Goal: Information Seeking & Learning: Learn about a topic

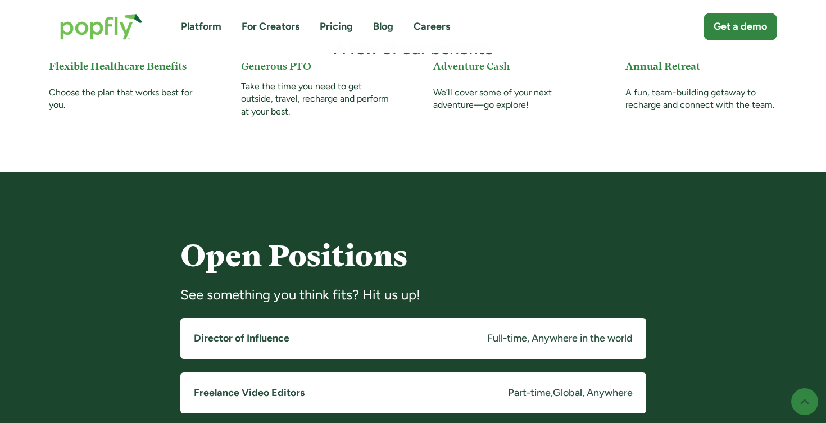
scroll to position [765, 0]
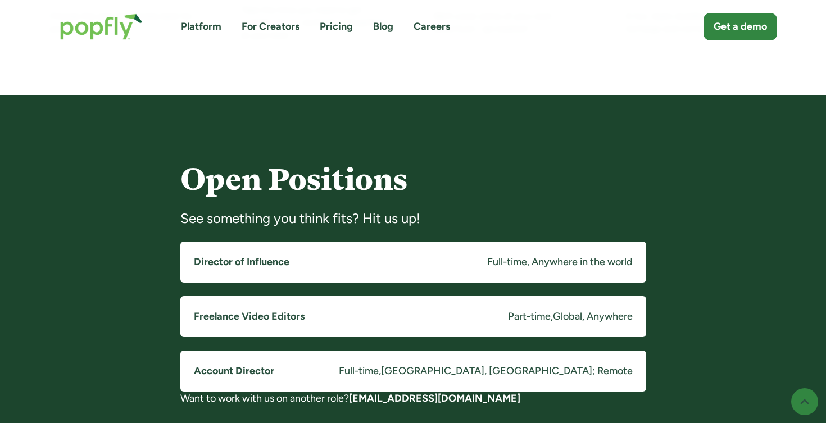
click at [419, 258] on link "Director of Influence Full-time, Anywhere in the world" at bounding box center [413, 262] width 466 height 41
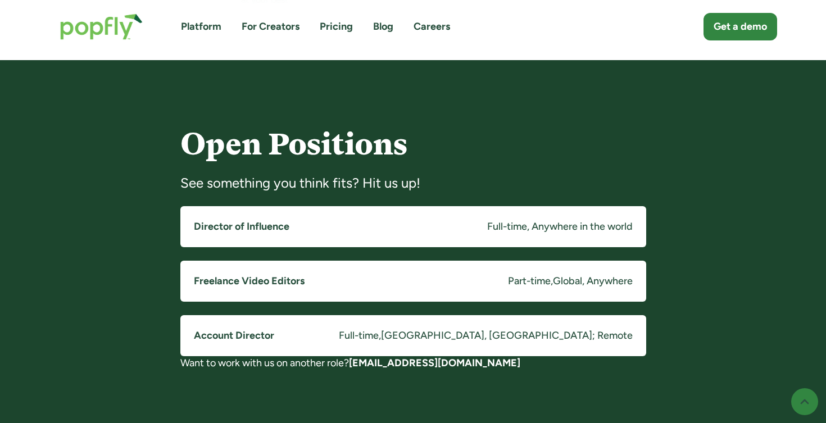
click at [219, 278] on h5 "Freelance Video Editors" at bounding box center [249, 281] width 111 height 14
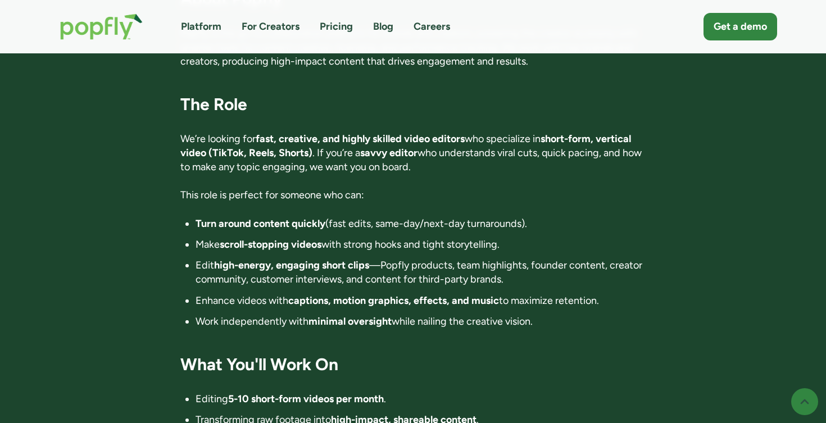
scroll to position [390, 0]
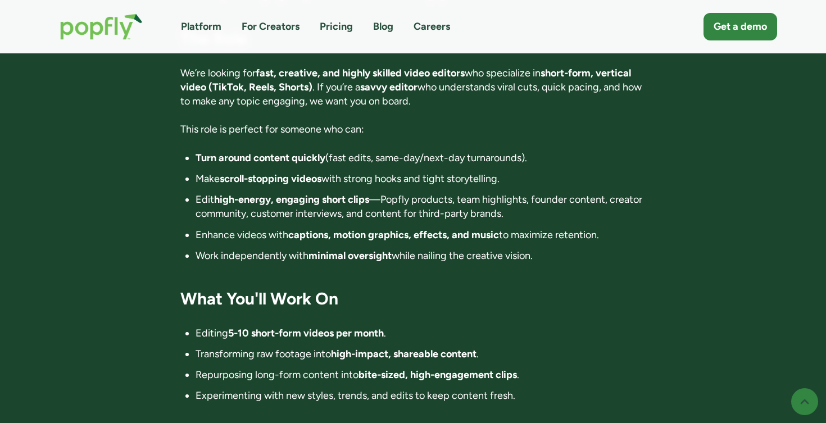
click at [169, 291] on div "Freelance Video Editors Part-time , Global, Anywhere Apply now First listed: [D…" at bounding box center [413, 254] width 728 height 1069
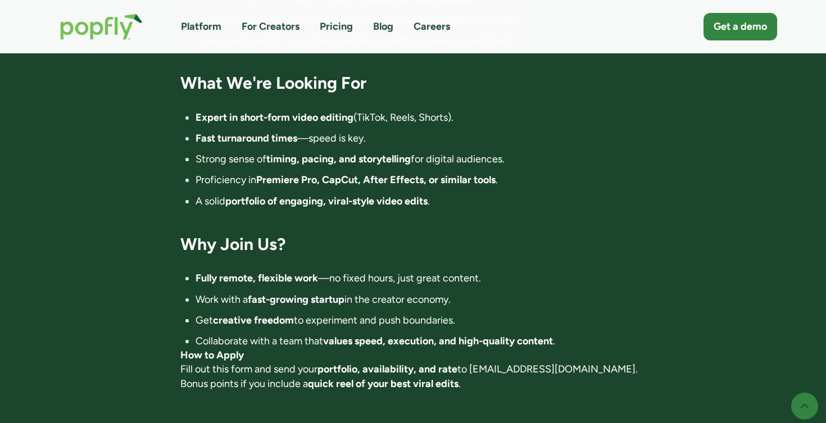
scroll to position [759, 0]
